Goal: Information Seeking & Learning: Learn about a topic

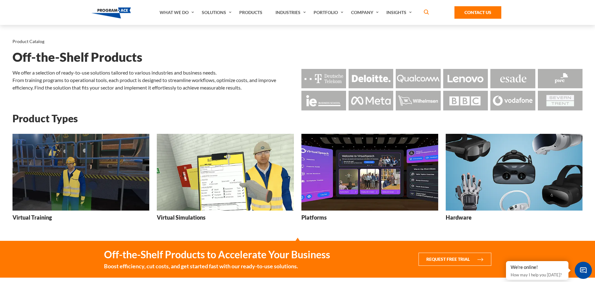
click at [336, 180] on img at bounding box center [370, 172] width 137 height 77
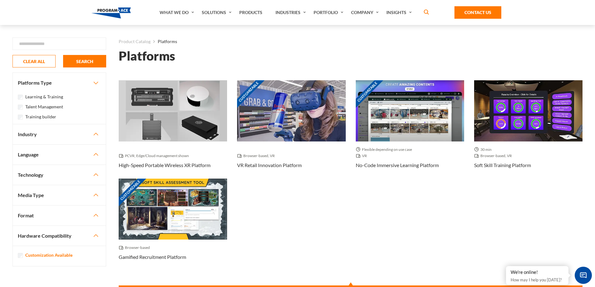
drag, startPoint x: 269, startPoint y: 238, endPoint x: 274, endPoint y: 237, distance: 4.5
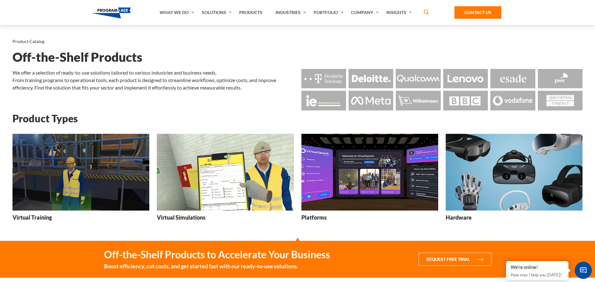
click at [486, 166] on img at bounding box center [514, 172] width 137 height 77
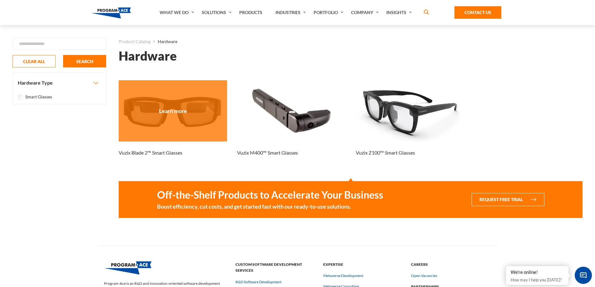
click at [122, 153] on h3 "Vuzix Blade 2™ Smart Glasses" at bounding box center [151, 152] width 64 height 7
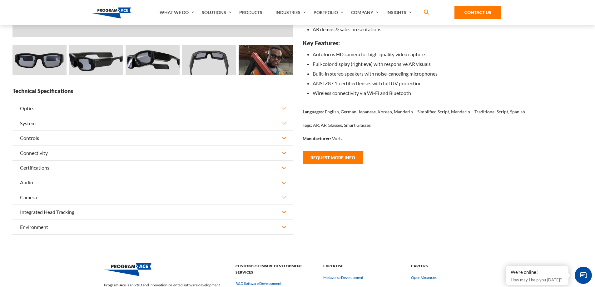
scroll to position [208, 0]
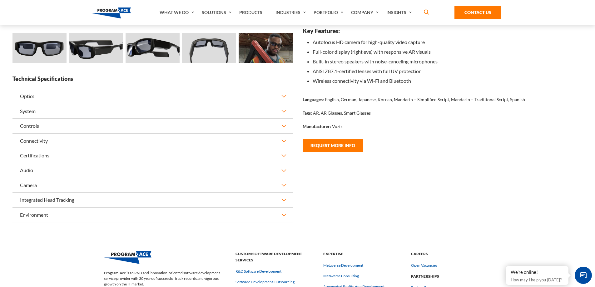
click at [33, 109] on button "System" at bounding box center [152, 111] width 280 height 14
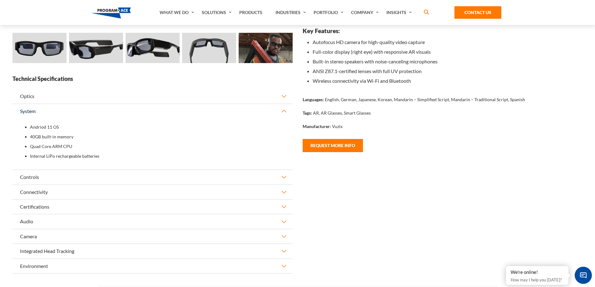
click at [32, 176] on button "Controls" at bounding box center [152, 177] width 280 height 14
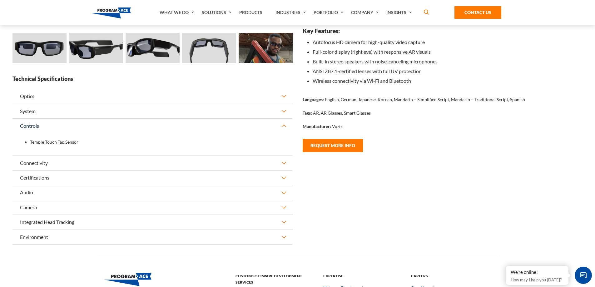
click at [32, 162] on button "Connectivity" at bounding box center [152, 163] width 280 height 14
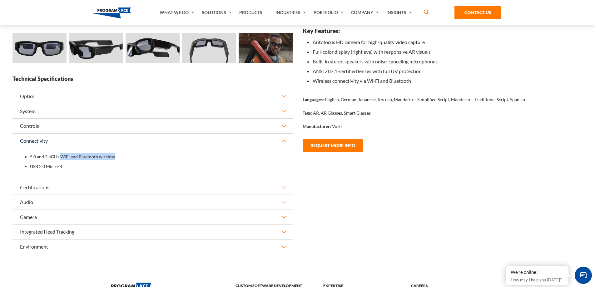
drag, startPoint x: 61, startPoint y: 157, endPoint x: 123, endPoint y: 157, distance: 62.2
click at [123, 157] on li "5.0 and 2.4GHz WiFi and Bluetooth wireless" at bounding box center [157, 157] width 255 height 10
drag, startPoint x: 66, startPoint y: 169, endPoint x: 41, endPoint y: 169, distance: 25.3
click at [41, 169] on li "USB 2.0 Micro-B" at bounding box center [157, 167] width 255 height 10
click at [44, 187] on button "Certifications" at bounding box center [152, 187] width 280 height 14
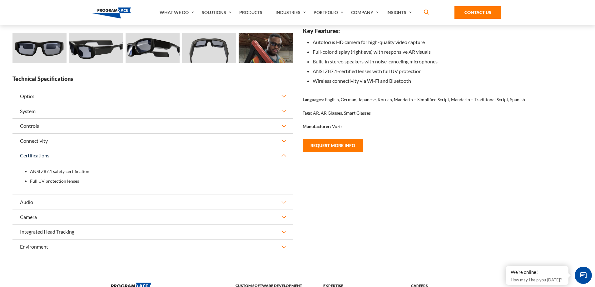
click at [33, 200] on button "Audio" at bounding box center [152, 202] width 280 height 14
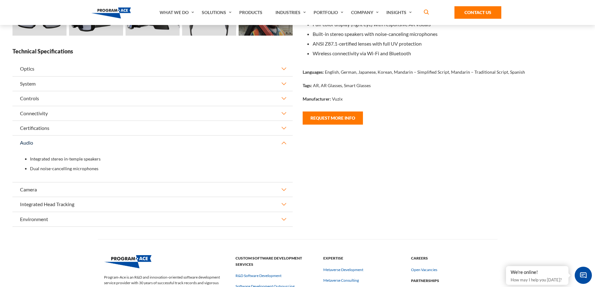
scroll to position [250, 0]
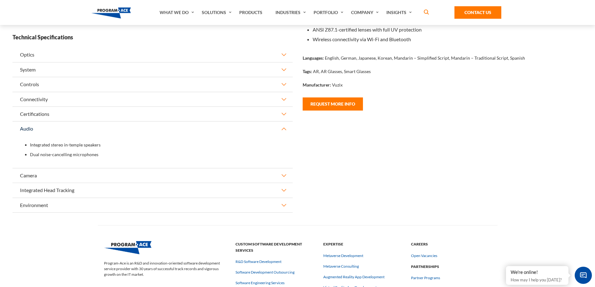
click at [23, 169] on button "Camera" at bounding box center [152, 175] width 280 height 14
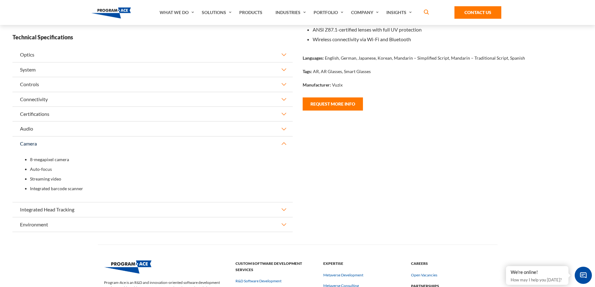
click at [41, 211] on button "Integrated Head Tracking" at bounding box center [152, 209] width 280 height 14
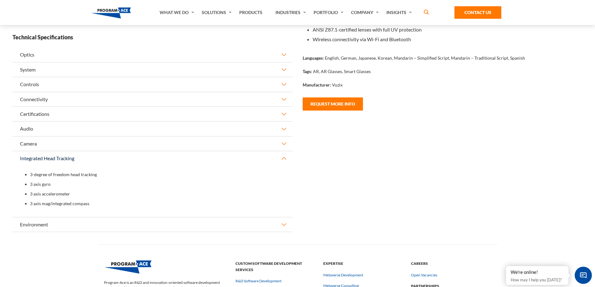
click at [30, 225] on button "Environment" at bounding box center [152, 224] width 280 height 14
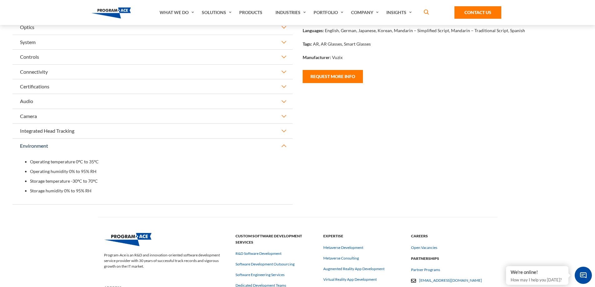
scroll to position [292, 0]
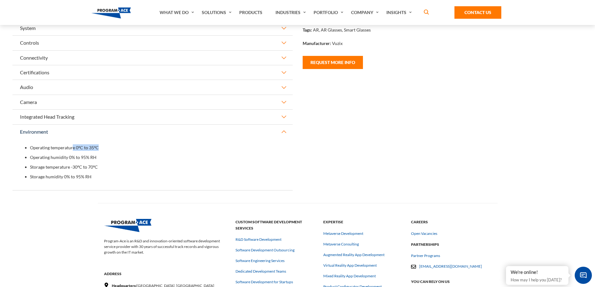
drag, startPoint x: 72, startPoint y: 150, endPoint x: 107, endPoint y: 149, distance: 34.7
click at [107, 149] on li "Operating temperature 0ºC to 35ºC" at bounding box center [157, 148] width 255 height 10
drag, startPoint x: 68, startPoint y: 168, endPoint x: 107, endPoint y: 164, distance: 38.7
click at [107, 164] on li "Storage temperature -30ºC to 70ºC" at bounding box center [157, 167] width 255 height 10
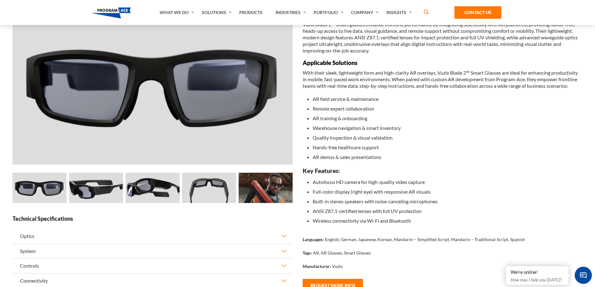
scroll to position [0, 0]
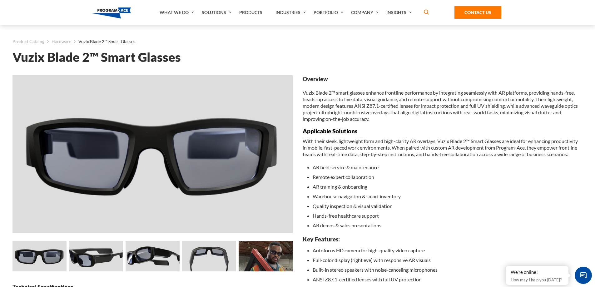
click at [282, 245] on img at bounding box center [266, 256] width 54 height 30
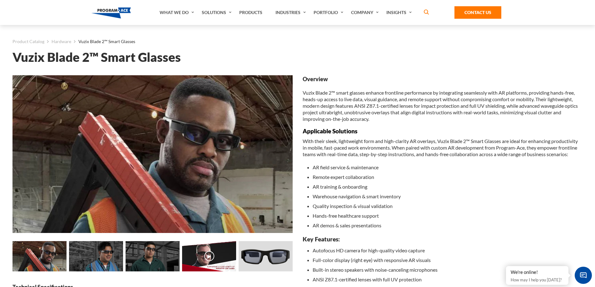
click at [264, 259] on img at bounding box center [266, 256] width 54 height 30
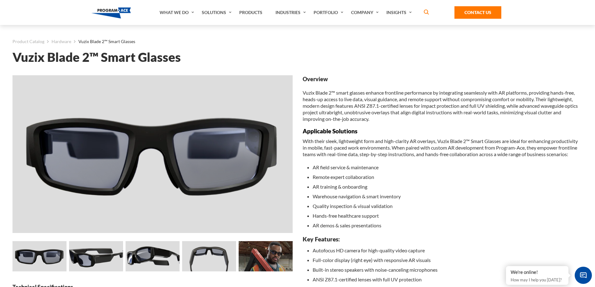
drag, startPoint x: 167, startPoint y: 73, endPoint x: 174, endPoint y: 68, distance: 9.0
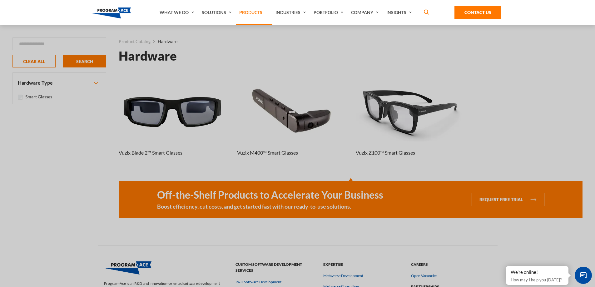
click at [252, 9] on link "Products" at bounding box center [254, 12] width 36 height 25
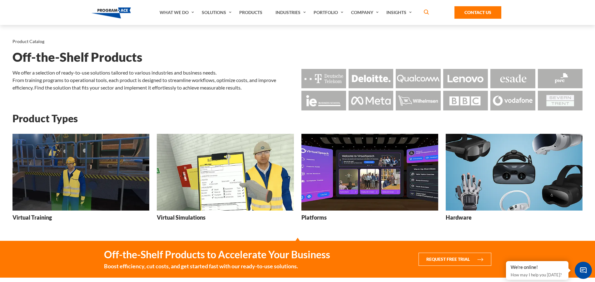
click at [320, 171] on img at bounding box center [370, 172] width 137 height 77
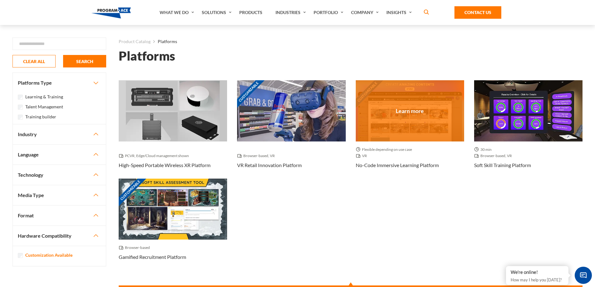
click at [409, 168] on h3 "No-code Immersive Learning Platform" at bounding box center [397, 165] width 83 height 7
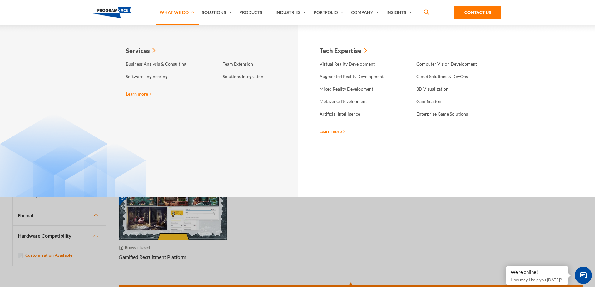
click at [137, 97] on div "Learn more" at bounding box center [209, 94] width 172 height 22
click at [136, 95] on link "Learn more" at bounding box center [139, 94] width 26 height 7
